Goal: Transaction & Acquisition: Purchase product/service

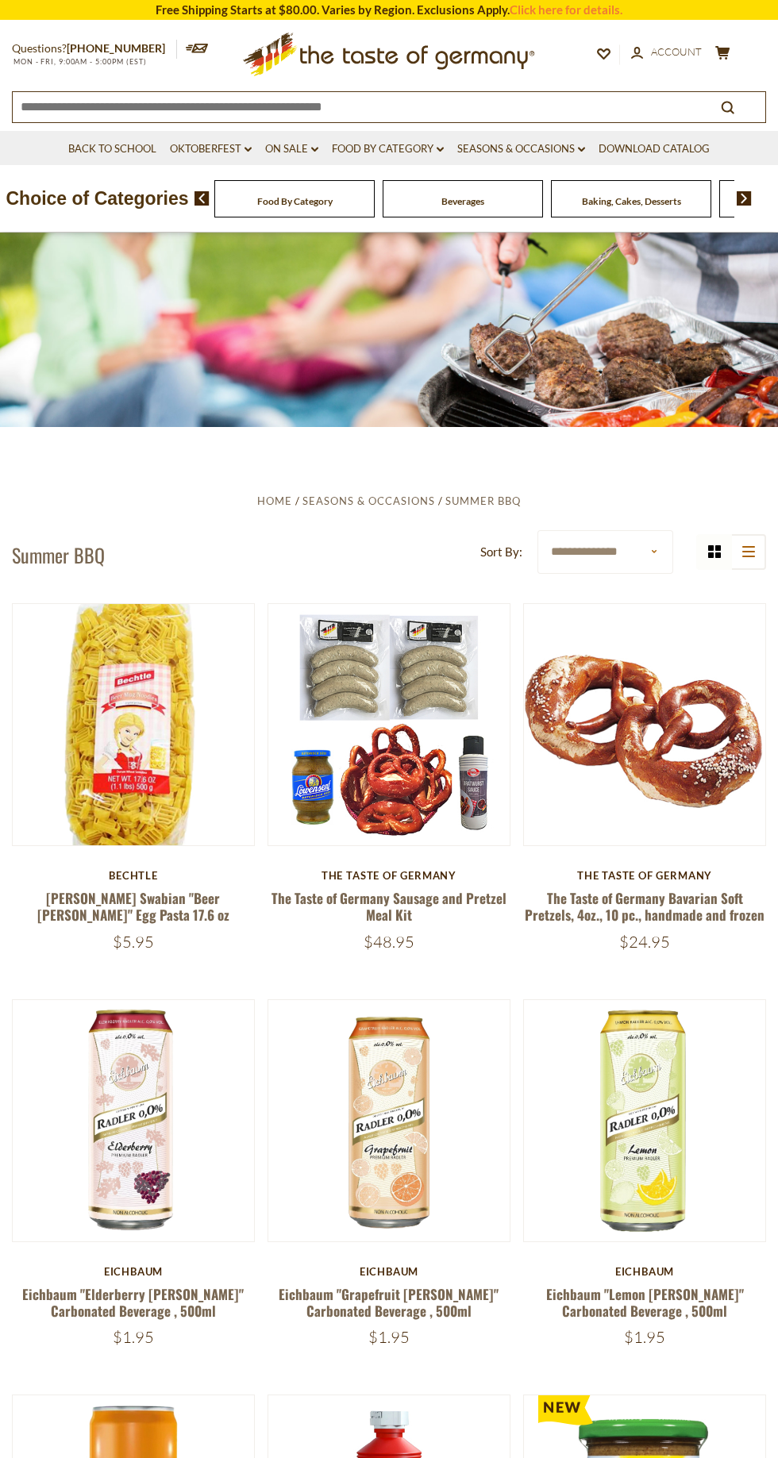
click at [391, 775] on link at bounding box center [388, 724] width 202 height 202
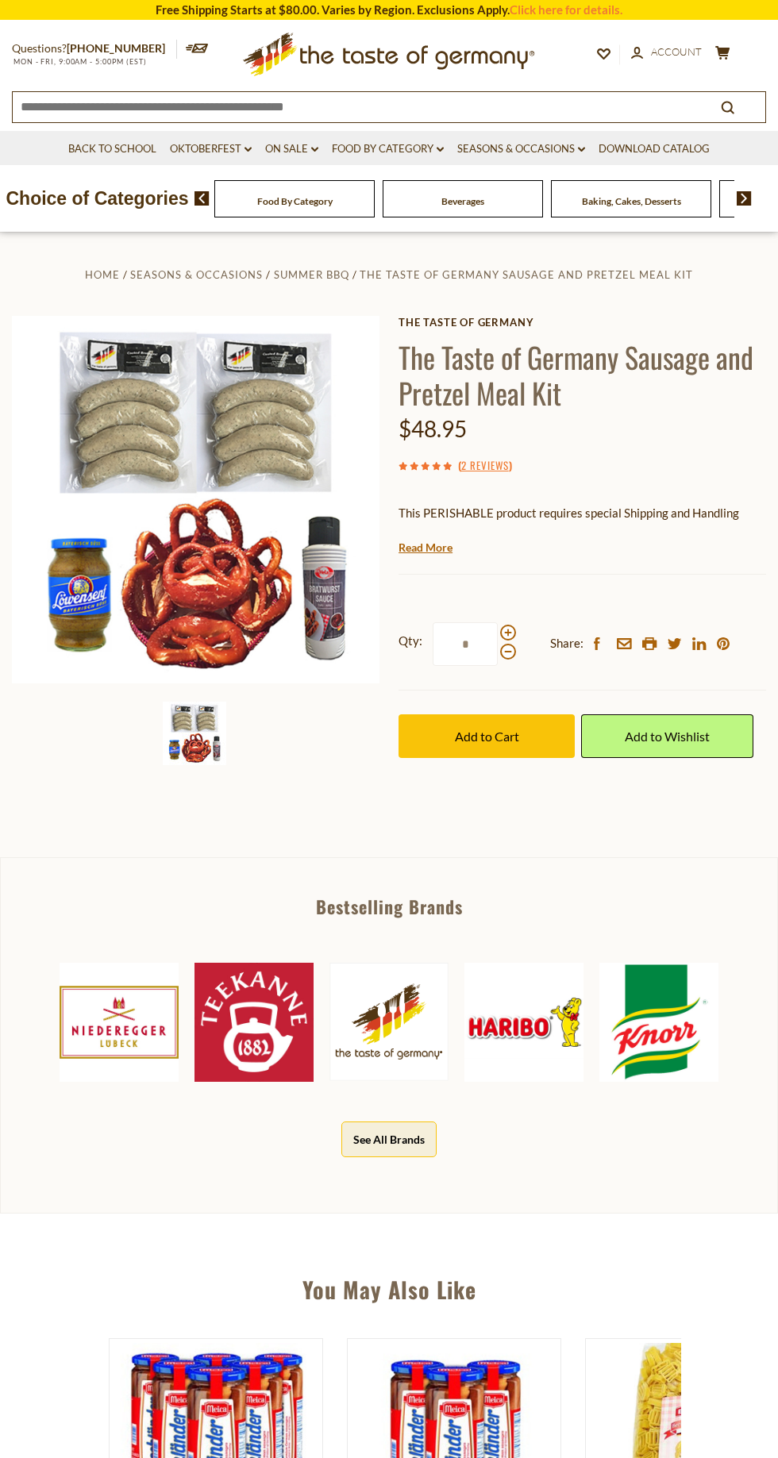
click at [222, 407] on img at bounding box center [195, 499] width 367 height 367
